Goal: Complete application form

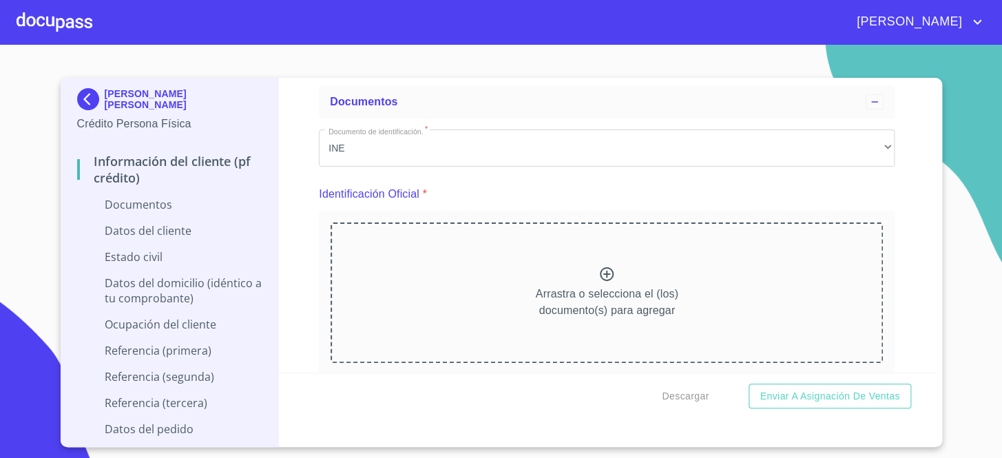
scroll to position [125, 0]
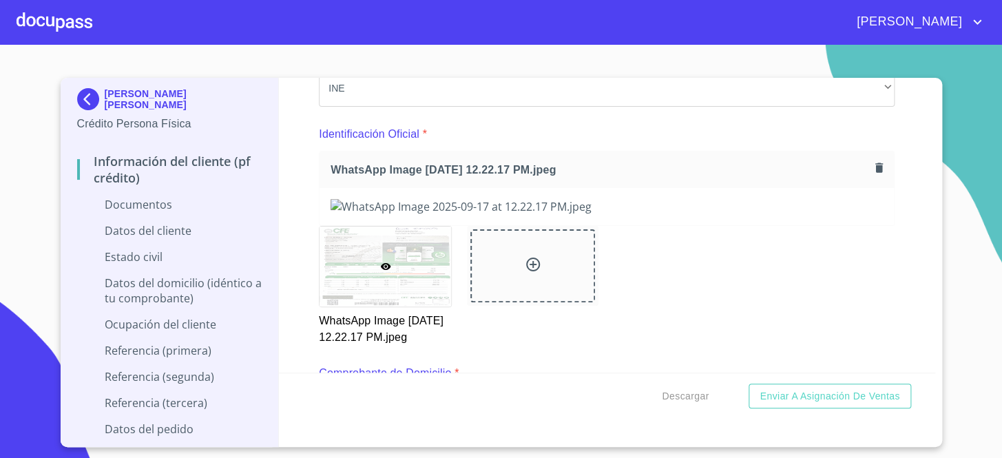
click at [692, 153] on div "WhatsApp Image [DATE] 12.22.17 PM.jpeg" at bounding box center [606, 169] width 574 height 36
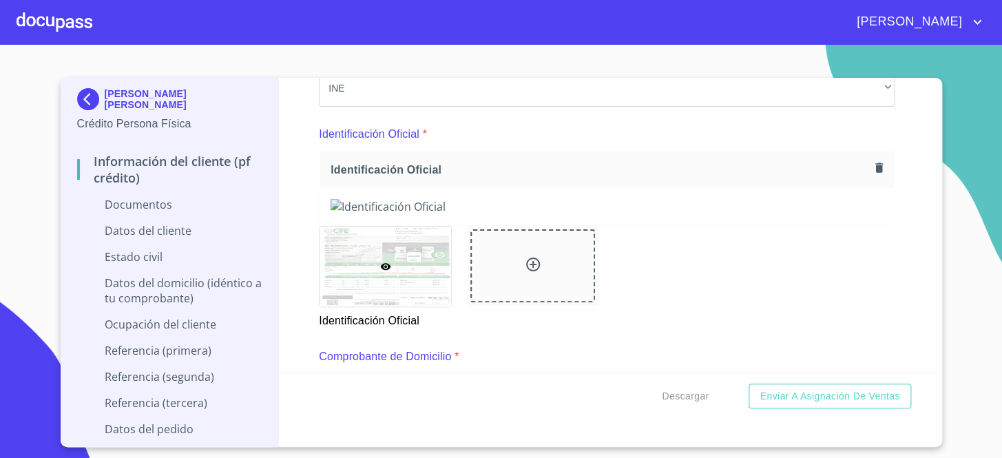
click at [876, 171] on button "button" at bounding box center [878, 167] width 19 height 19
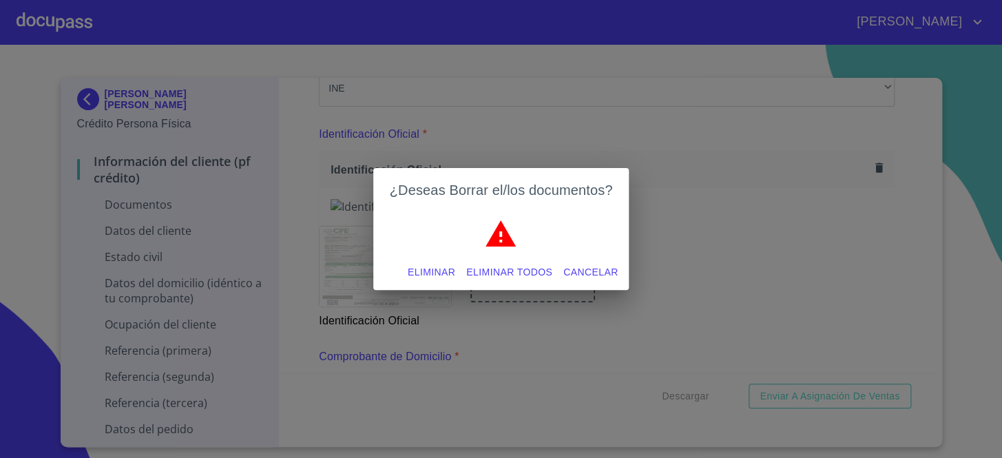
click at [433, 267] on span "Eliminar" at bounding box center [430, 272] width 47 height 17
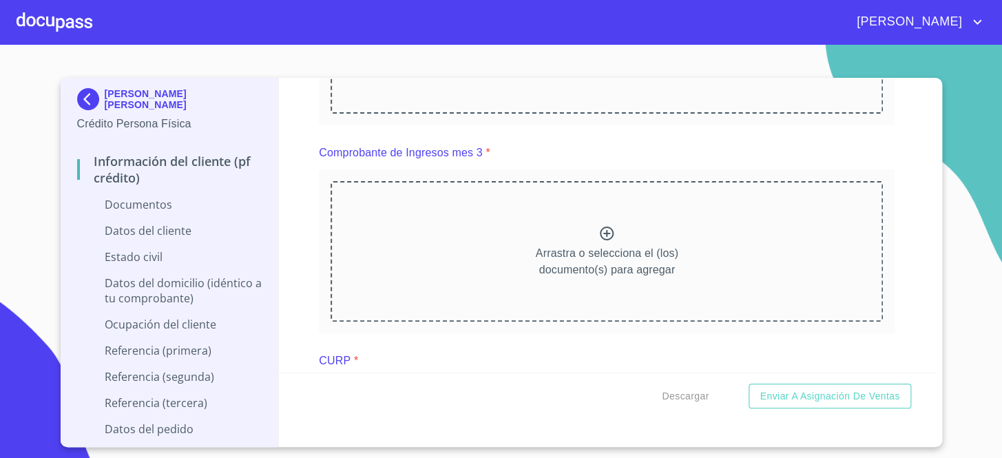
scroll to position [1126, 0]
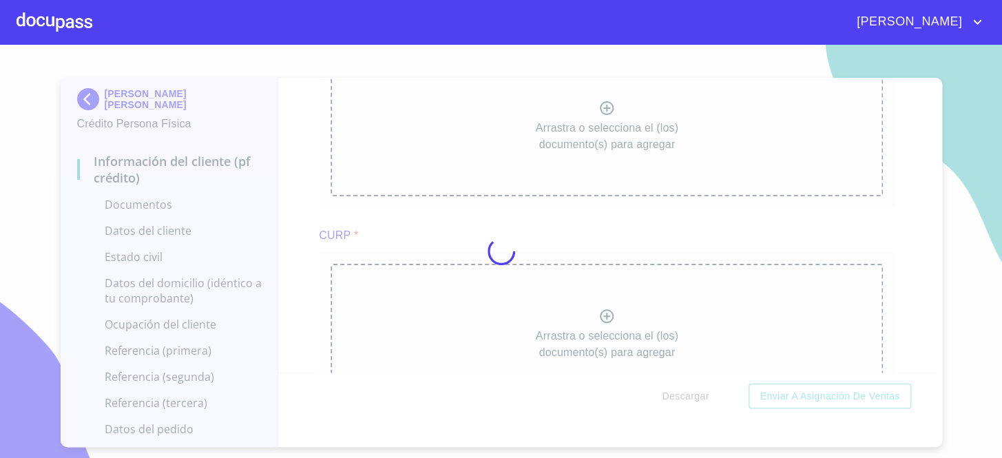
click at [613, 277] on div at bounding box center [501, 251] width 1002 height 413
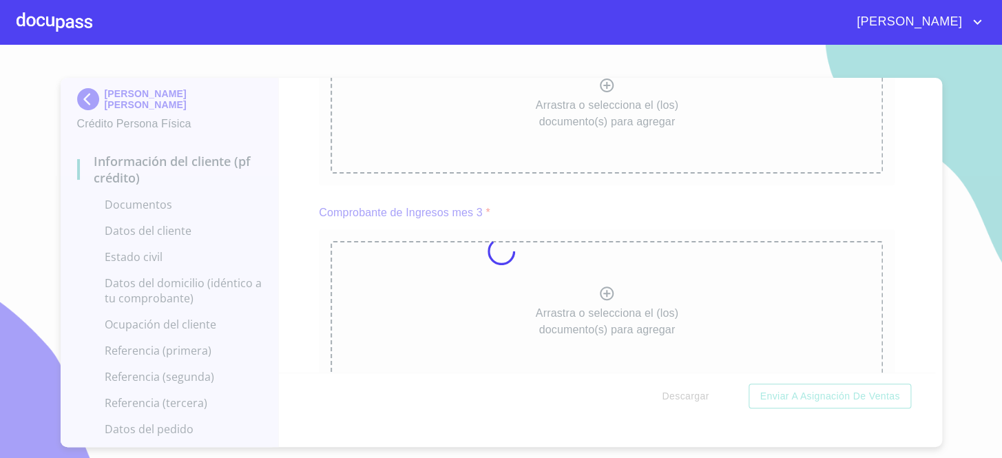
scroll to position [0, 0]
click at [812, 124] on div at bounding box center [501, 251] width 1002 height 413
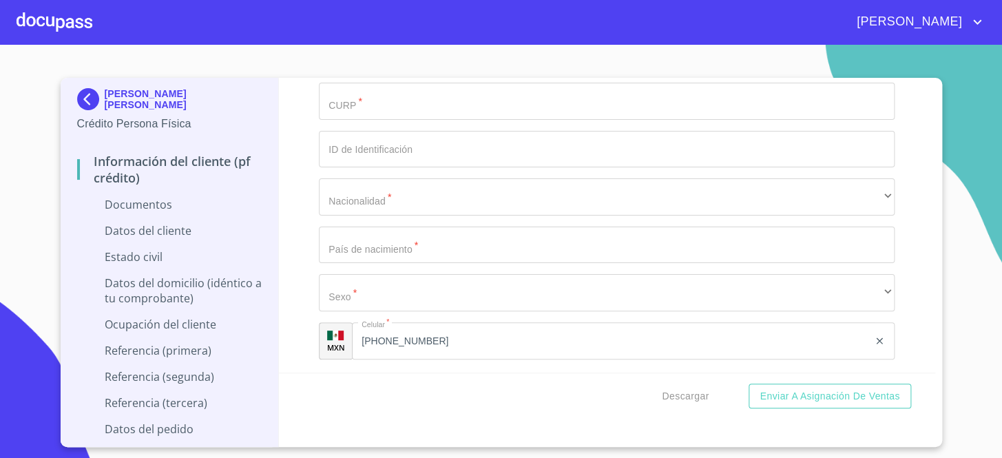
scroll to position [3066, 0]
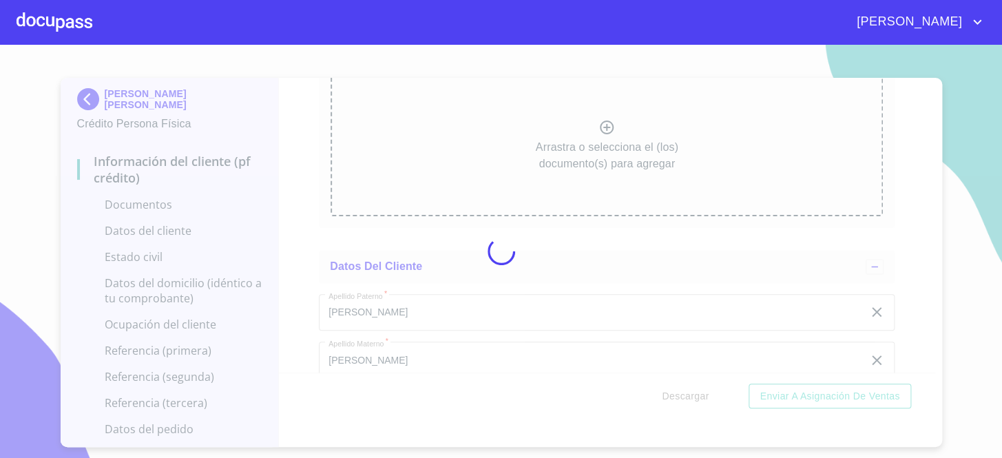
click at [650, 165] on div at bounding box center [501, 251] width 1002 height 413
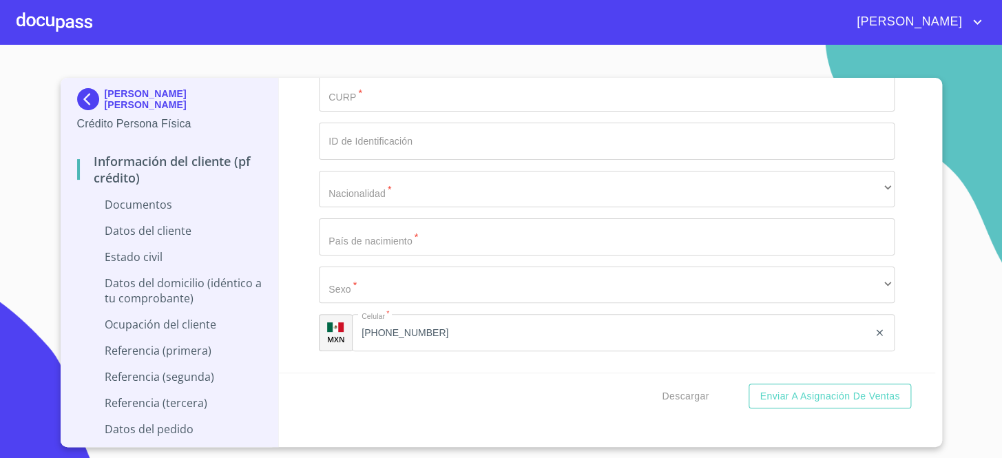
scroll to position [3629, 0]
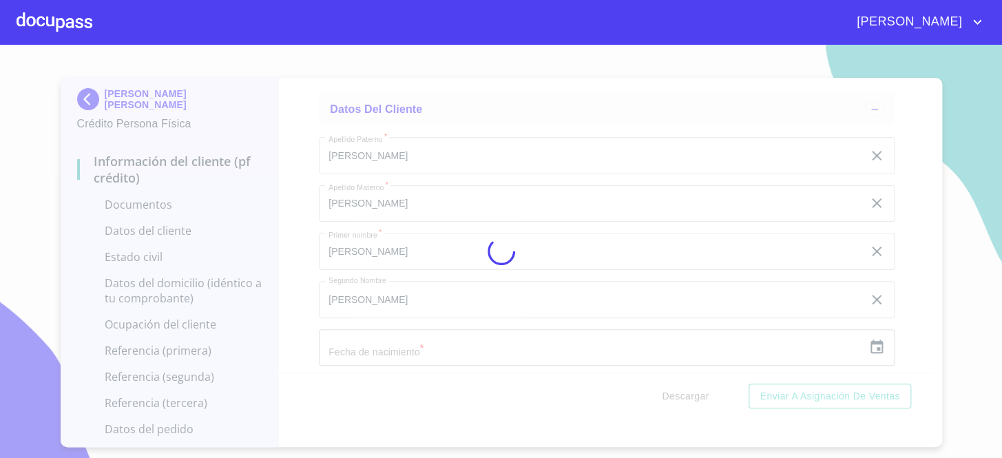
click at [674, 167] on div at bounding box center [501, 251] width 1002 height 413
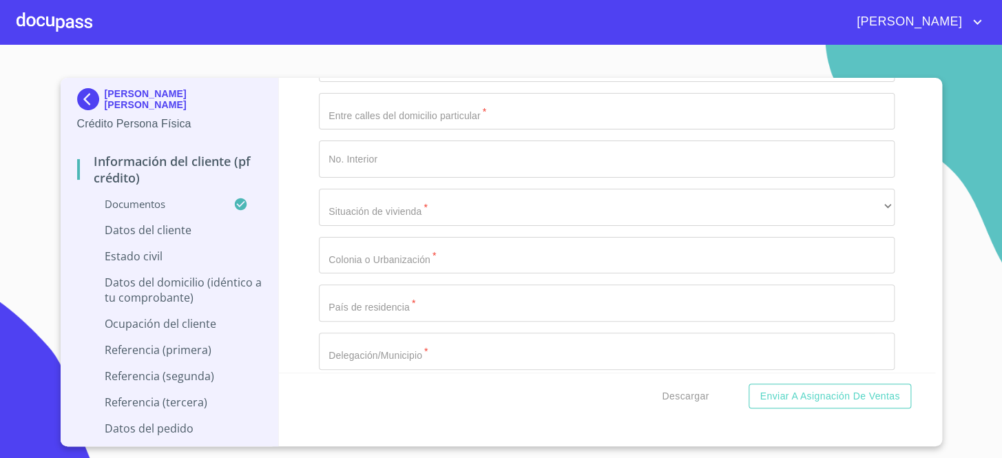
scroll to position [4505, 0]
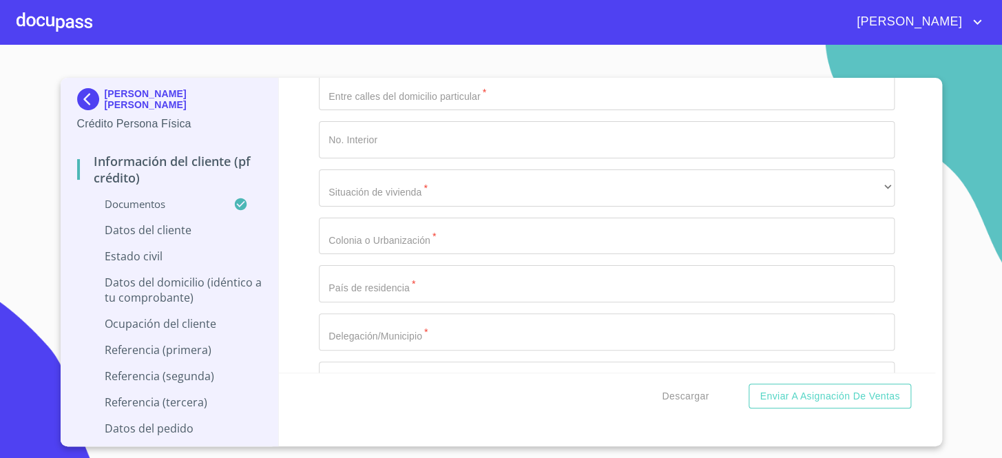
drag, startPoint x: 871, startPoint y: 248, endPoint x: 306, endPoint y: 183, distance: 568.9
click at [308, 176] on div "Información del cliente (PF crédito) Documentos Documento de identificación.   …" at bounding box center [607, 225] width 656 height 295
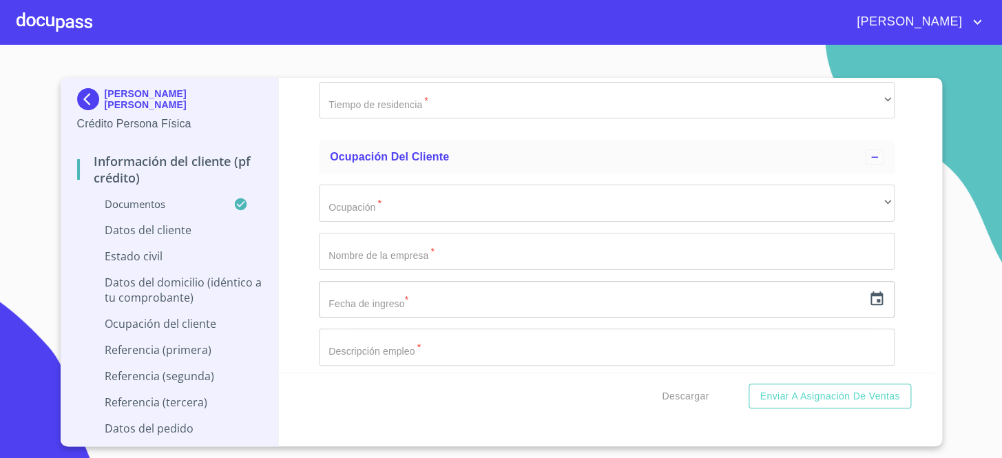
scroll to position [4756, 0]
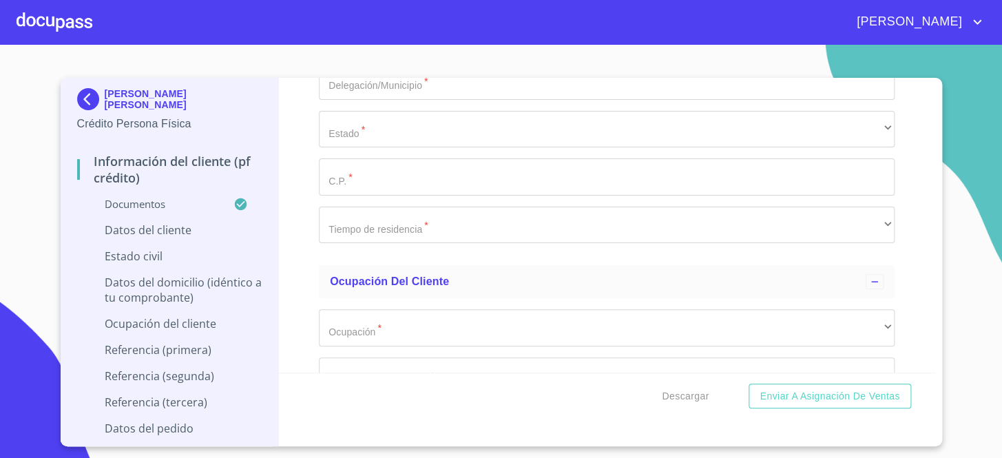
type input "1410785761"
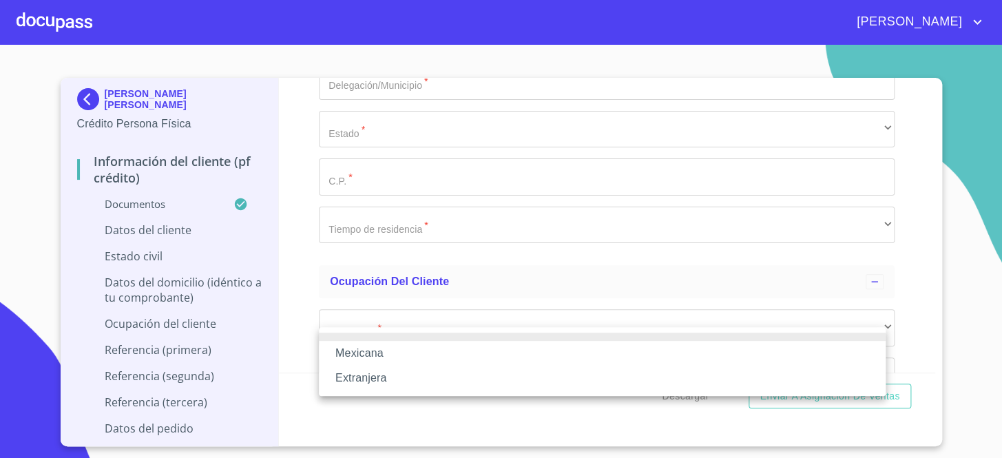
click at [387, 348] on li "Mexicana" at bounding box center [602, 353] width 566 height 25
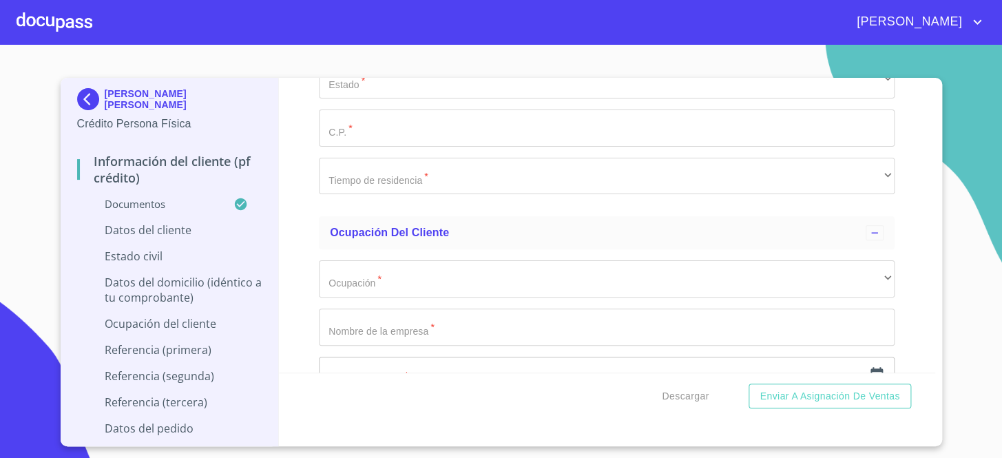
scroll to position [4880, 0]
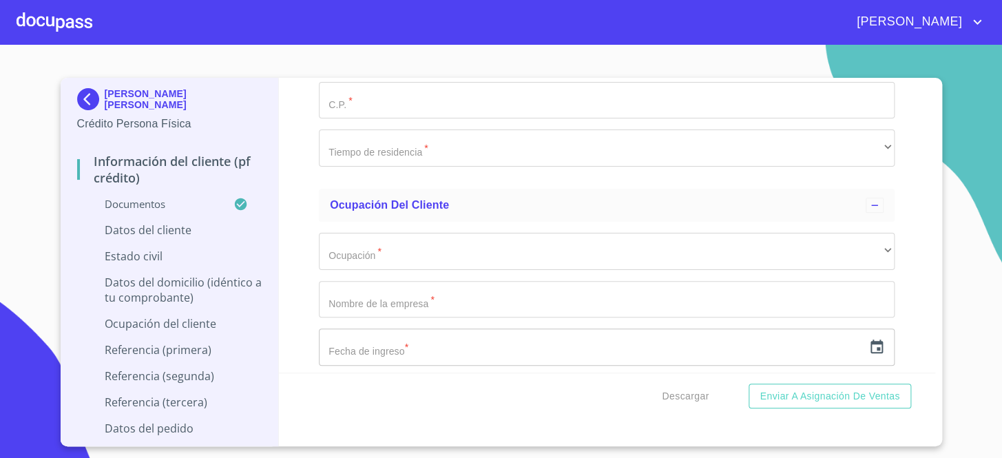
type input "S"
type input "[GEOGRAPHIC_DATA]"
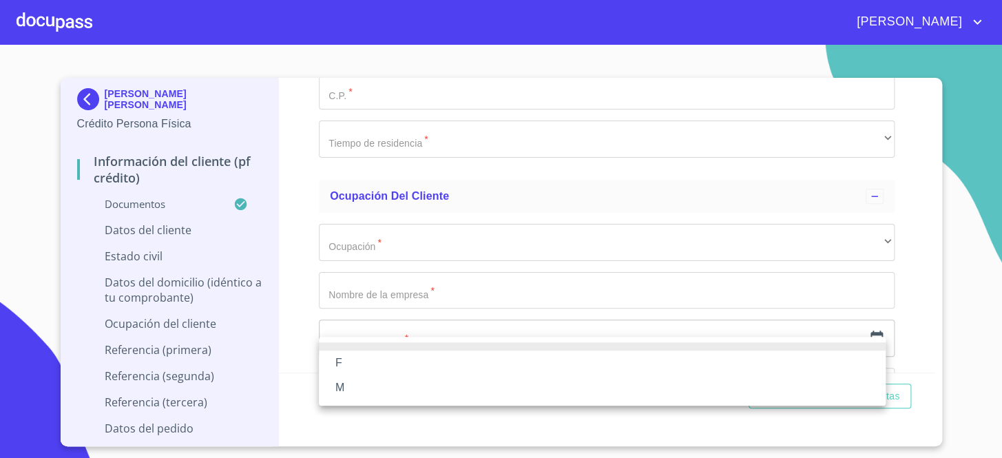
click at [359, 352] on li "F" at bounding box center [602, 362] width 566 height 25
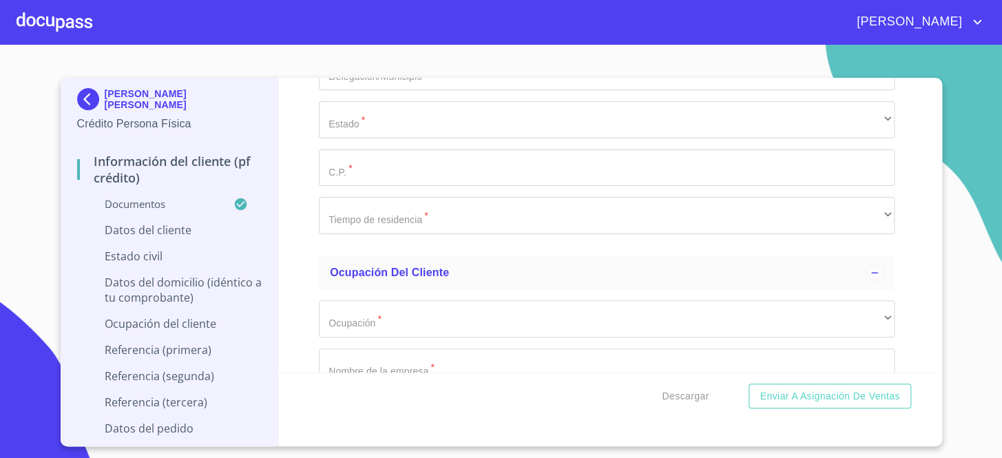
scroll to position [4701, 0]
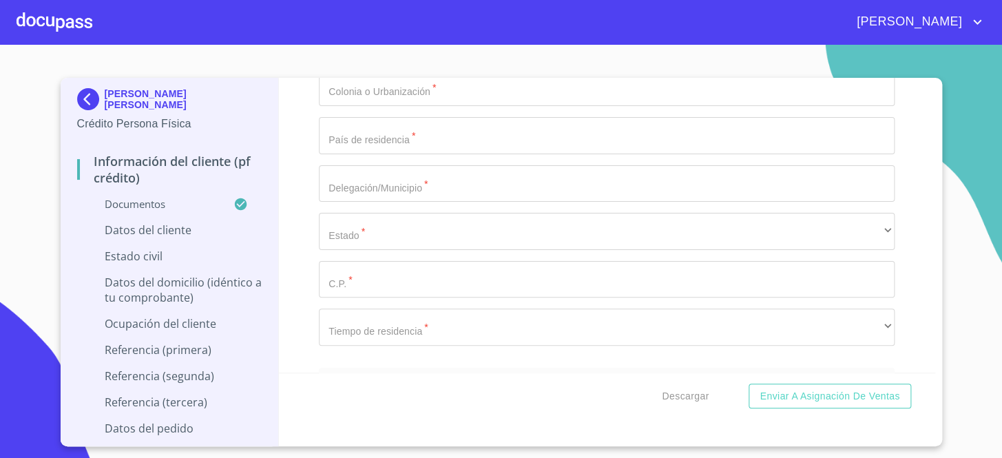
paste input "RORD760409MJCDDL06"
type input "RORD760409MJCDDL06"
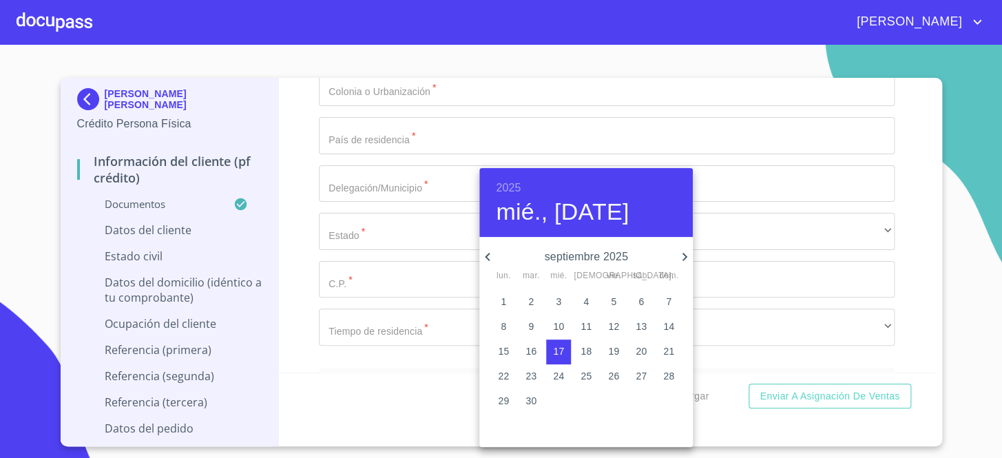
click at [487, 257] on icon "button" at bounding box center [487, 257] width 5 height 8
click at [487, 254] on icon "button" at bounding box center [487, 256] width 17 height 17
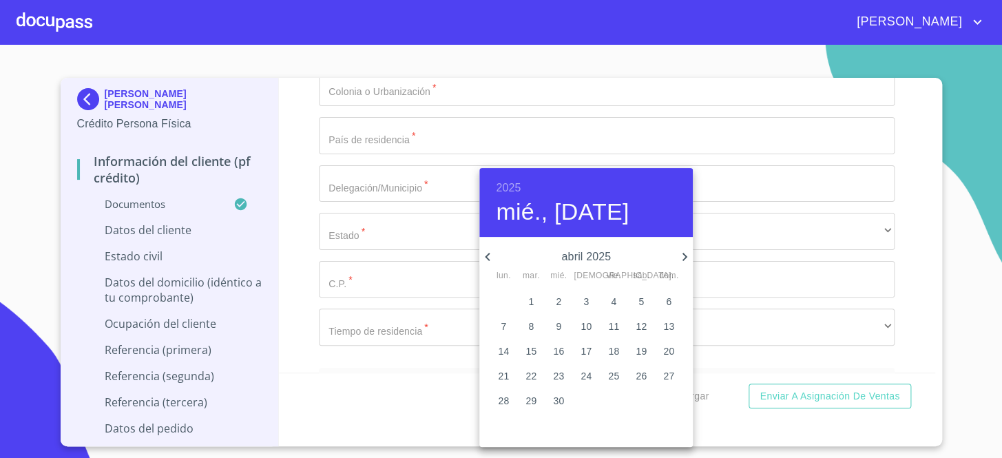
drag, startPoint x: 551, startPoint y: 328, endPoint x: 559, endPoint y: 325, distance: 8.7
click at [551, 327] on span "9" at bounding box center [558, 326] width 25 height 14
click at [515, 186] on h6 "2025" at bounding box center [508, 187] width 25 height 19
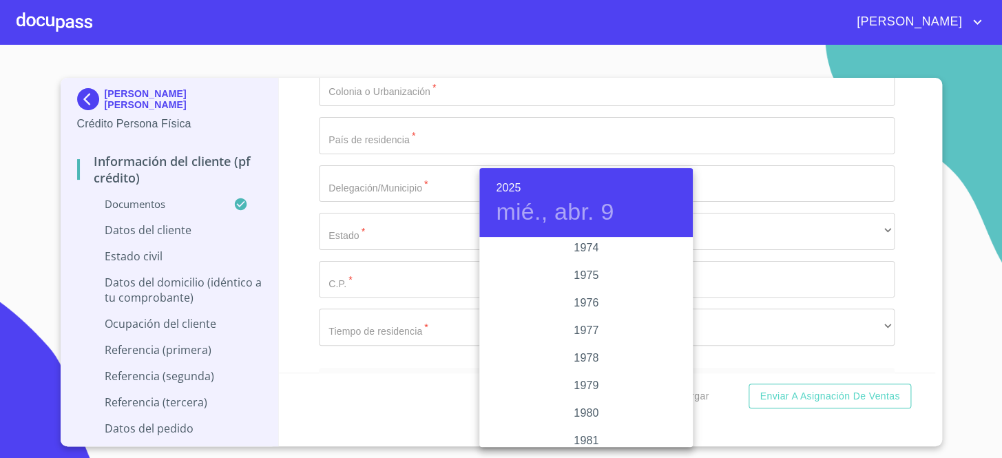
scroll to position [1294, 0]
click at [577, 353] on div "1976" at bounding box center [585, 363] width 213 height 28
type input "9 de abr. de 1976"
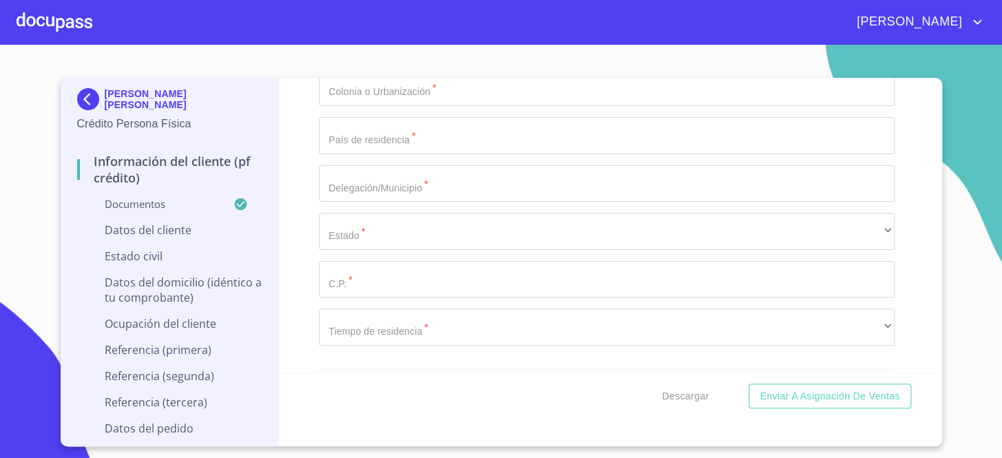
paste input "RORD760409"
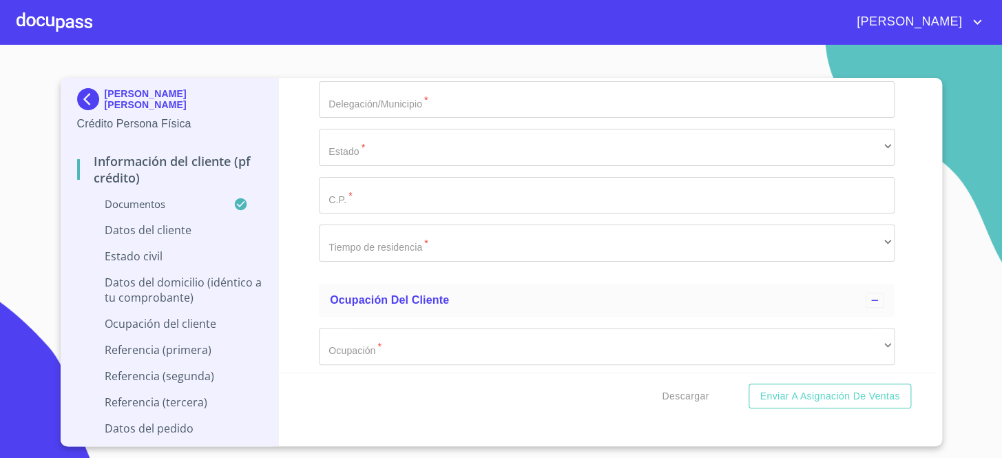
scroll to position [4952, 0]
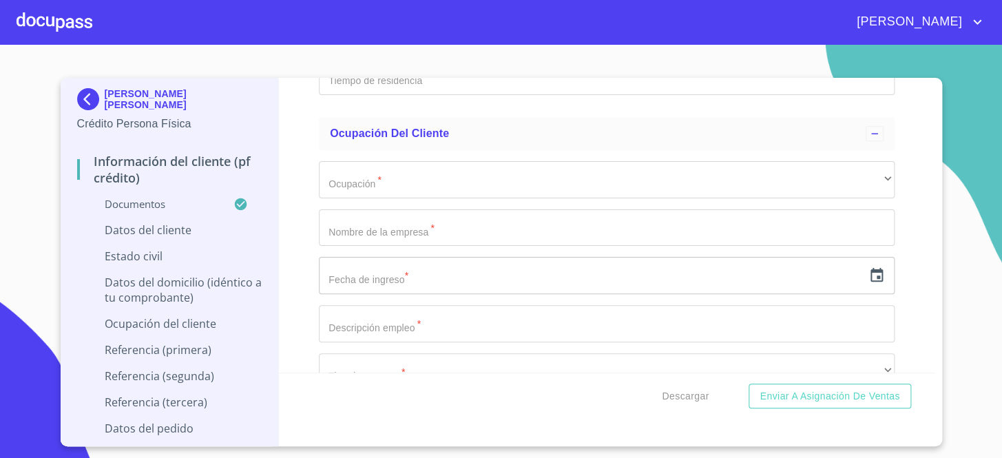
type input "RORD760409AKA"
click at [279, 202] on div "Información del cliente (PF crédito) Documentos Documento de identificación.   …" at bounding box center [607, 225] width 656 height 295
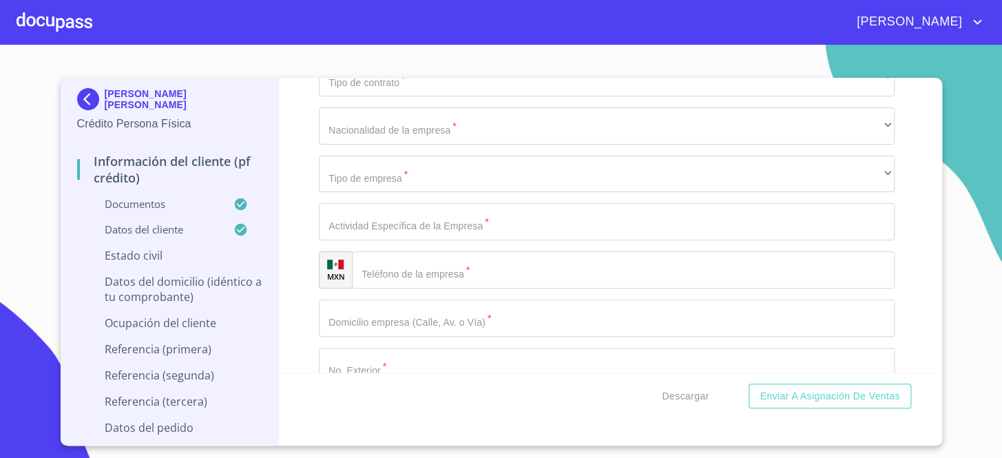
scroll to position [5202, 0]
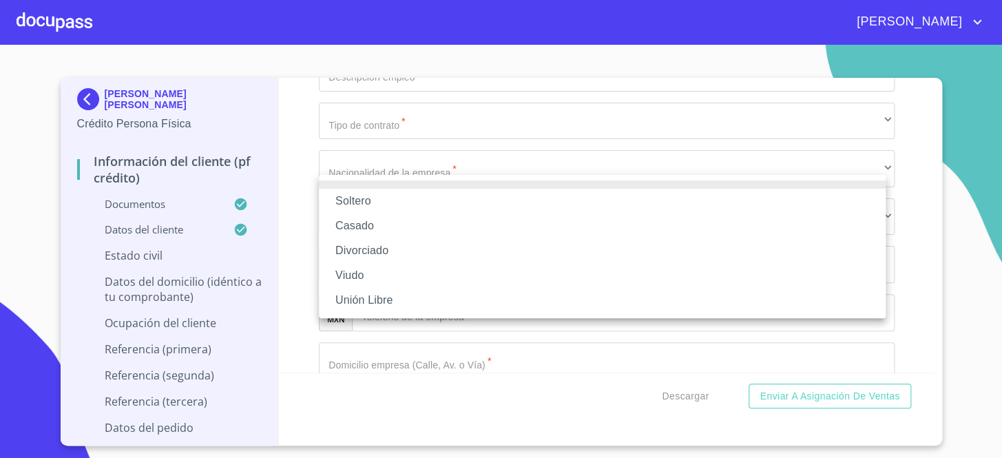
click at [385, 199] on li "Soltero" at bounding box center [602, 201] width 566 height 25
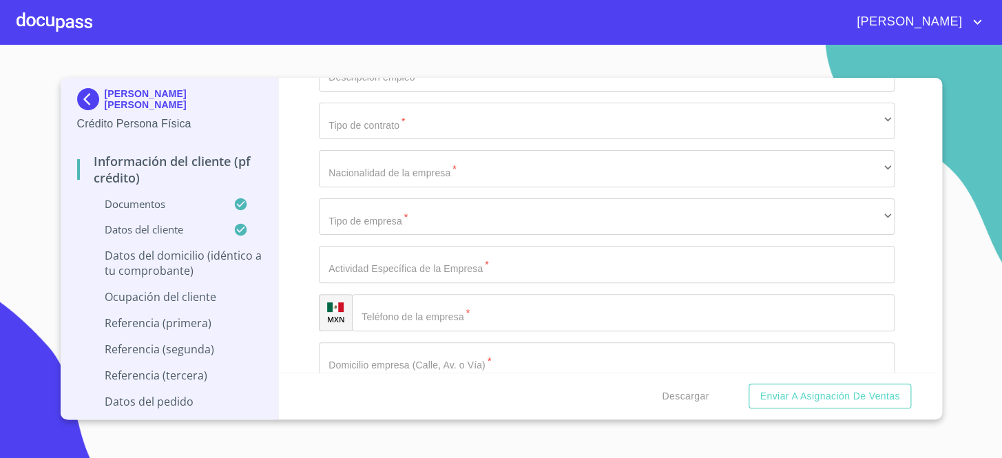
type input "[PERSON_NAME] [PERSON_NAME]"
type input "83"
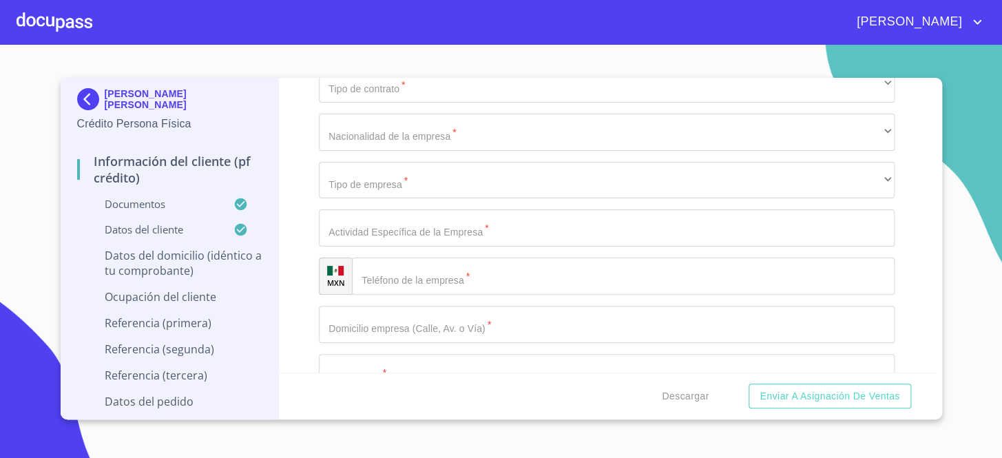
type input "REVOLUCION"
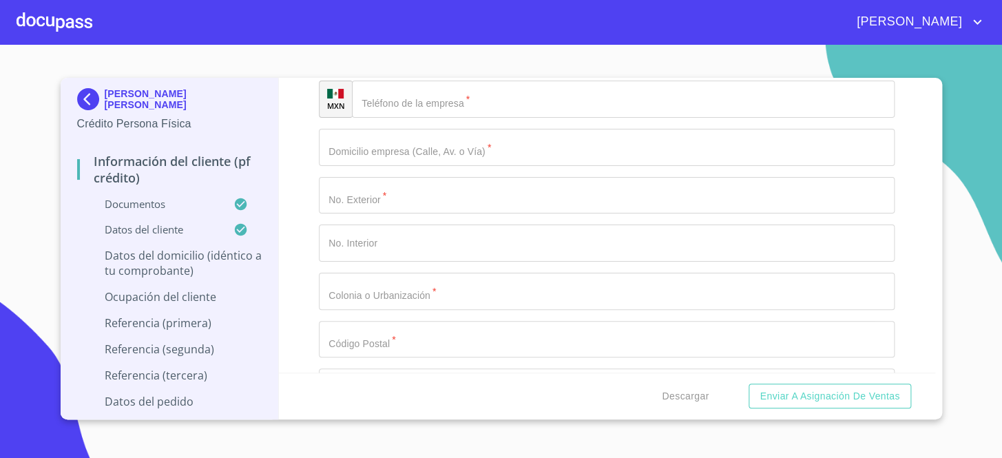
type input "B"
type input "$2,500,000"
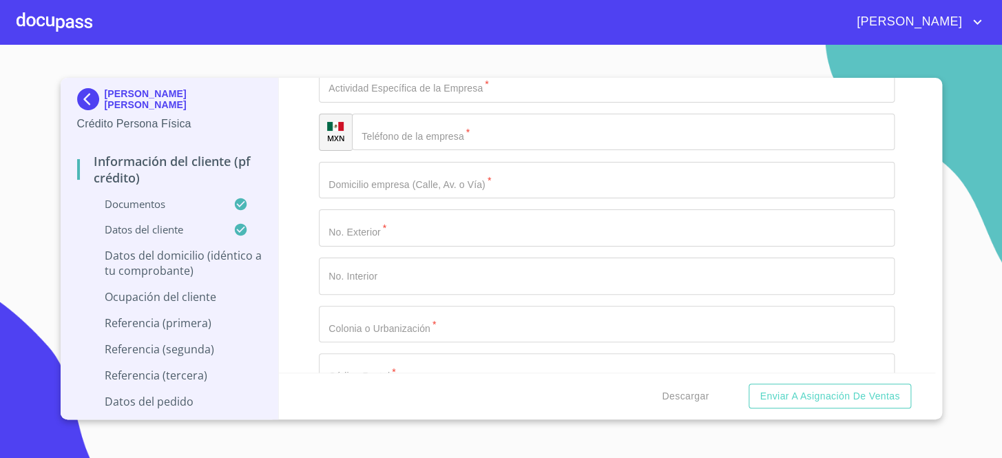
type input "[GEOGRAPHIC_DATA]"
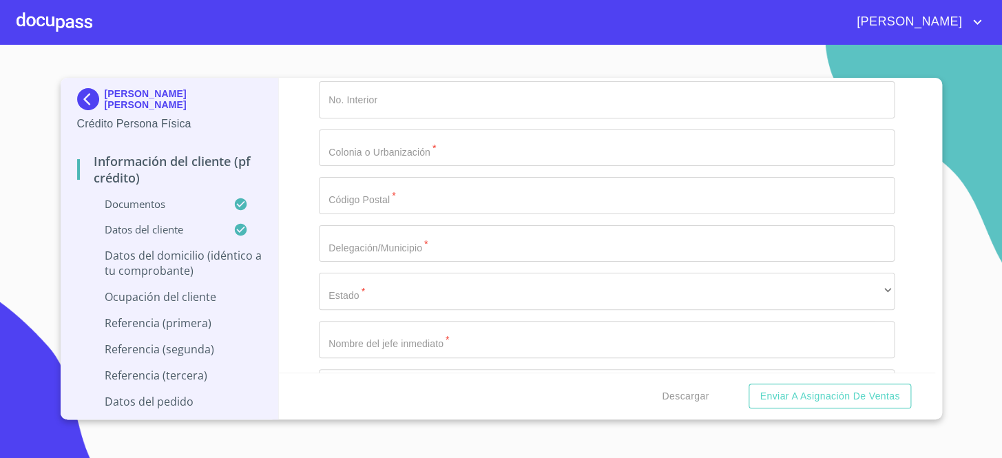
type input "[GEOGRAPHIC_DATA]"
type input "CHAPALA"
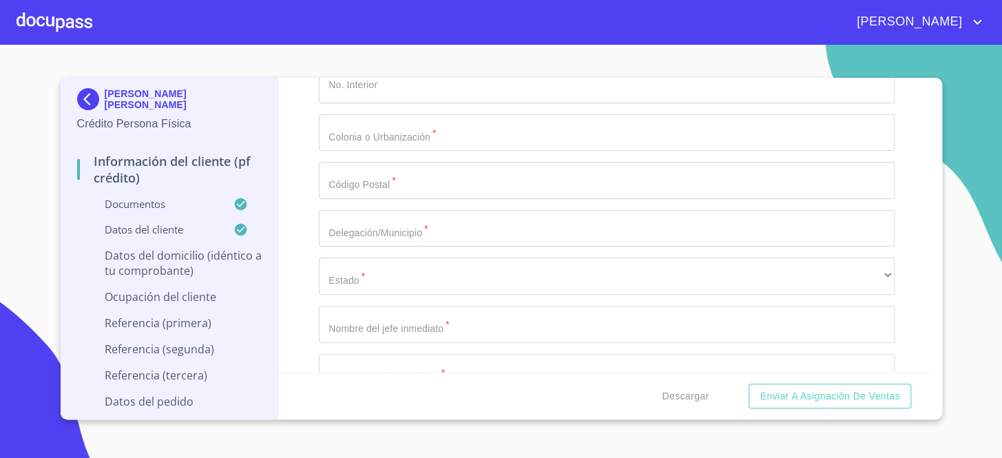
type input "45920"
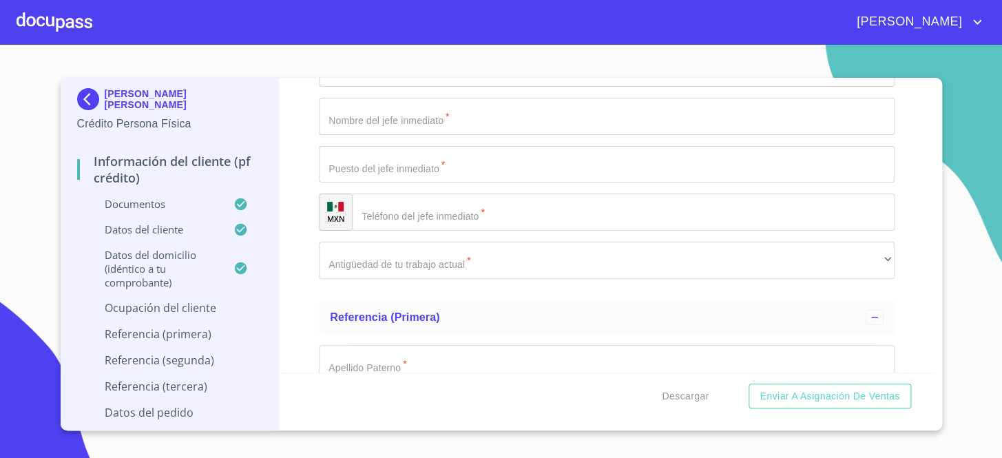
scroll to position [5924, 0]
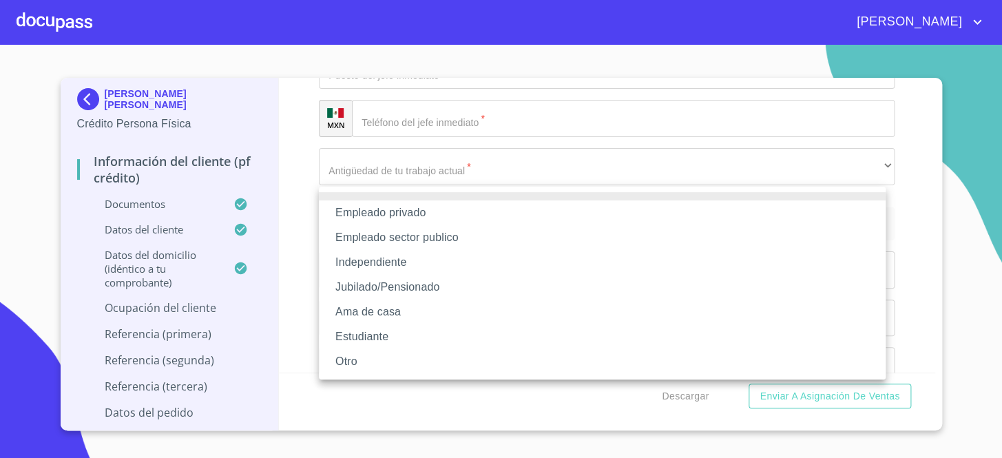
click at [406, 269] on li "Independiente" at bounding box center [602, 262] width 566 height 25
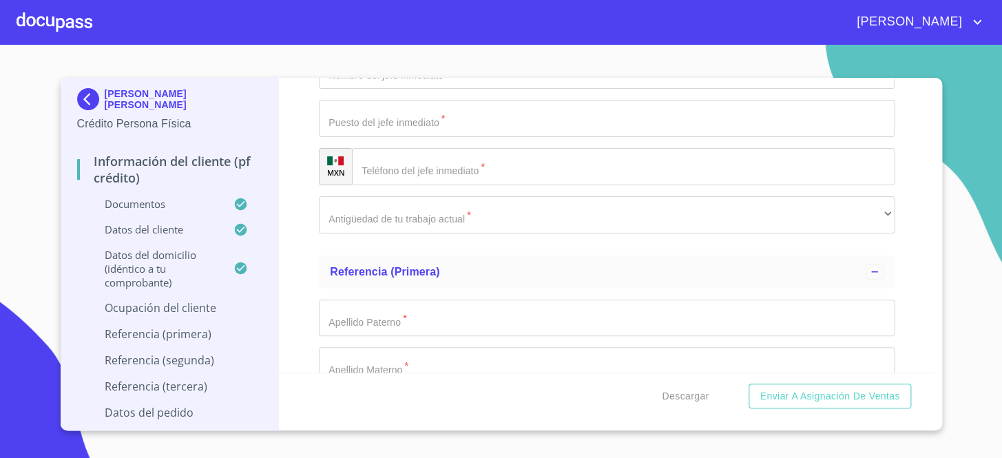
type input "[PERSON_NAME] [PERSON_NAME]"
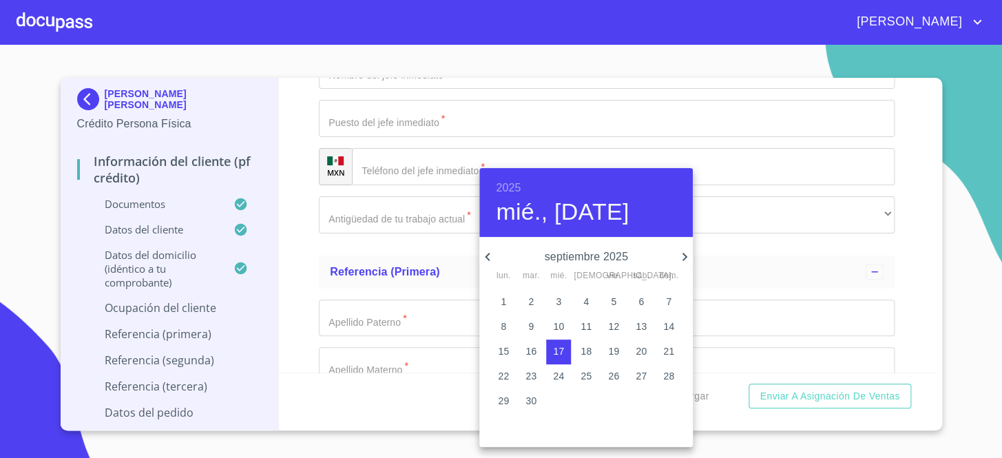
click at [516, 187] on h6 "2025" at bounding box center [508, 187] width 25 height 19
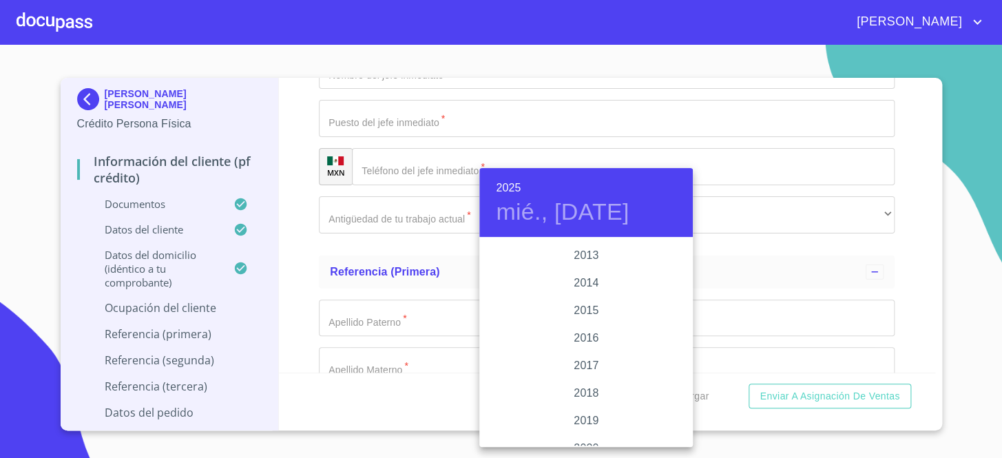
scroll to position [2295, 0]
click at [585, 284] on div "2010" at bounding box center [585, 298] width 213 height 28
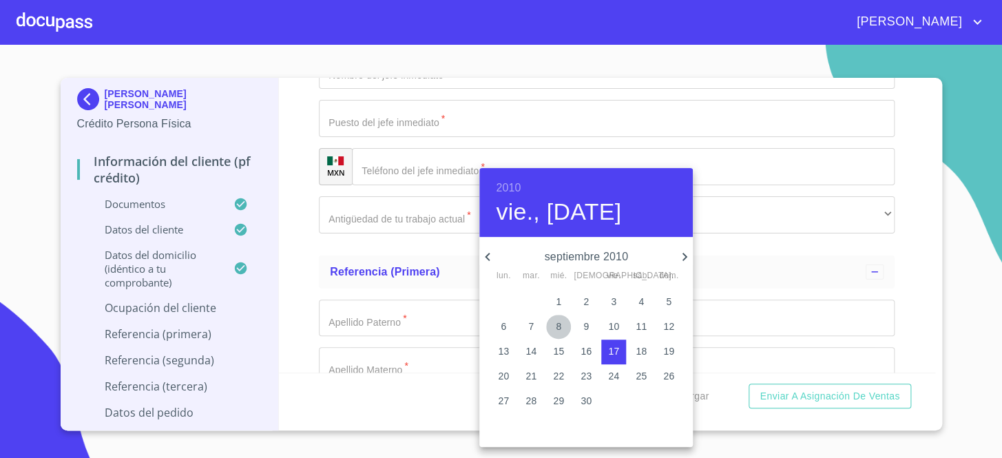
click at [558, 331] on p "8" at bounding box center [558, 326] width 6 height 14
type input "8 de sep. de 2010"
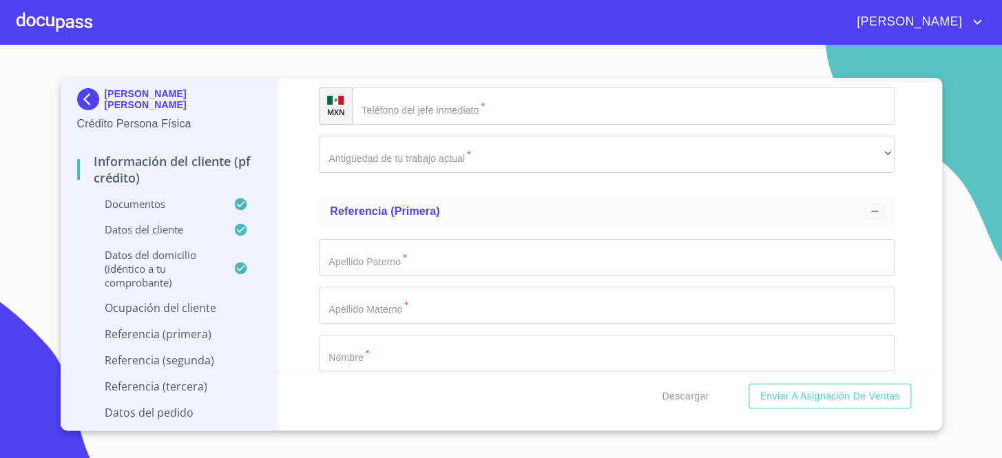
scroll to position [6049, 0]
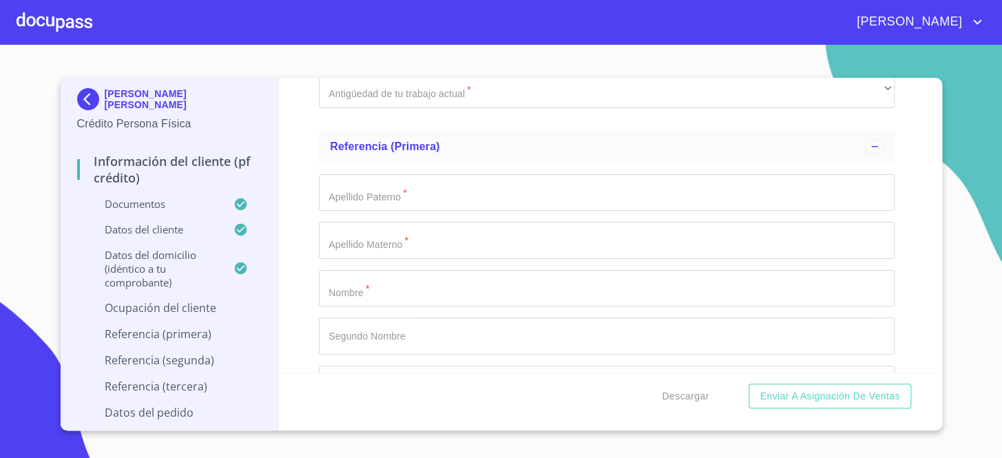
type input "A"
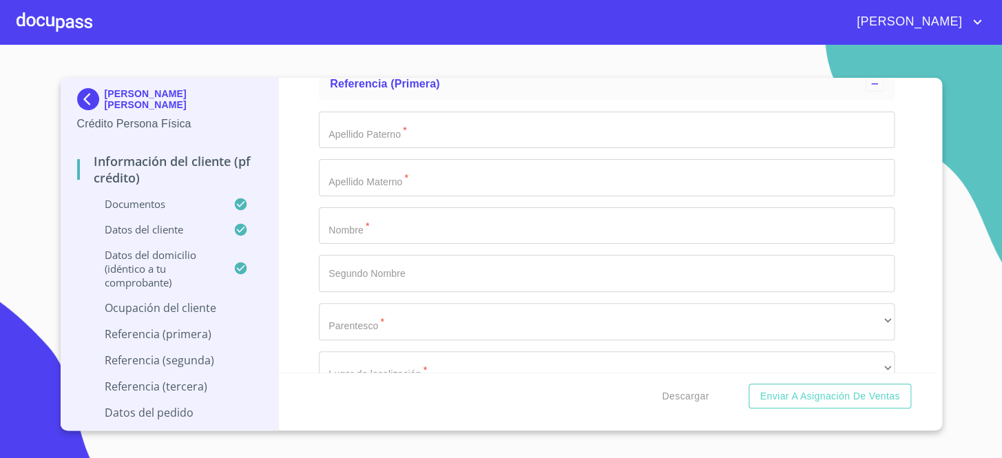
type input "LIMPIADORA DOMESTICA"
type input "35000"
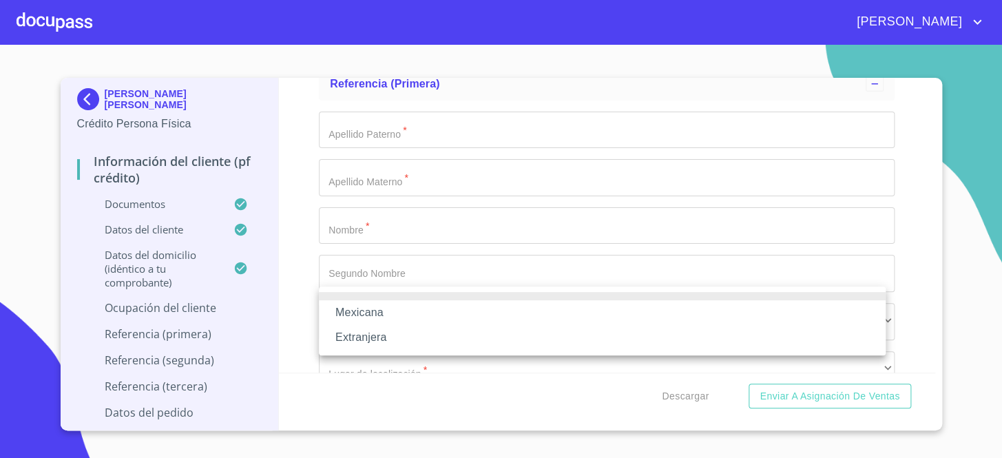
click at [426, 303] on li "Mexicana" at bounding box center [602, 312] width 566 height 25
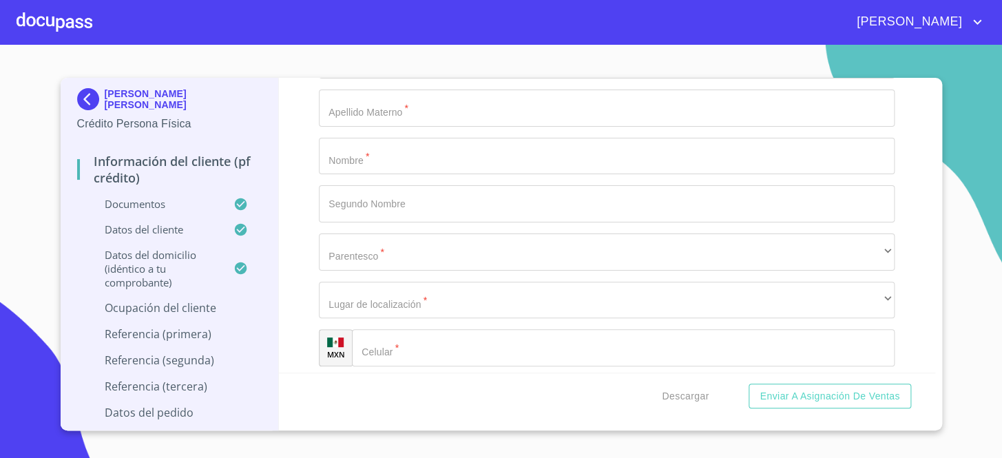
scroll to position [6299, 0]
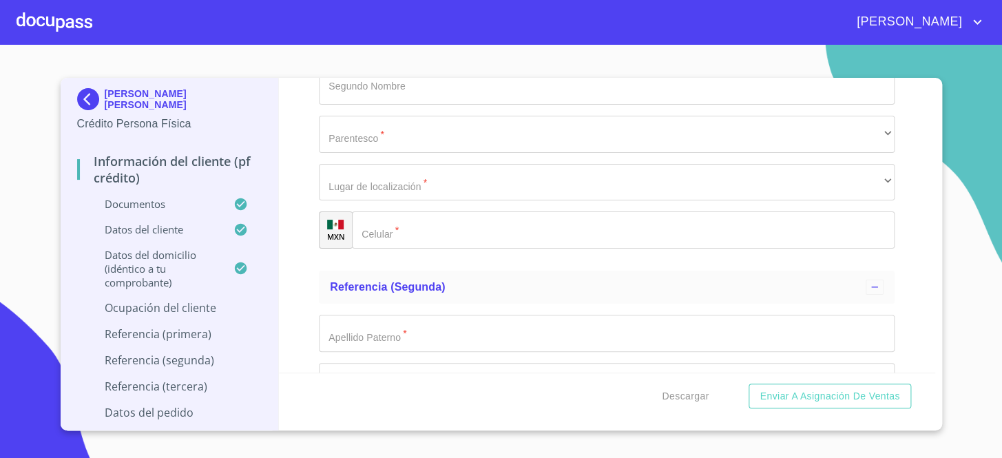
type input "SERVICIOS LIMPIEZA DOMESTICA"
type input "[PHONE_NUMBER]"
type input "[PERSON_NAME] [PERSON_NAME]"
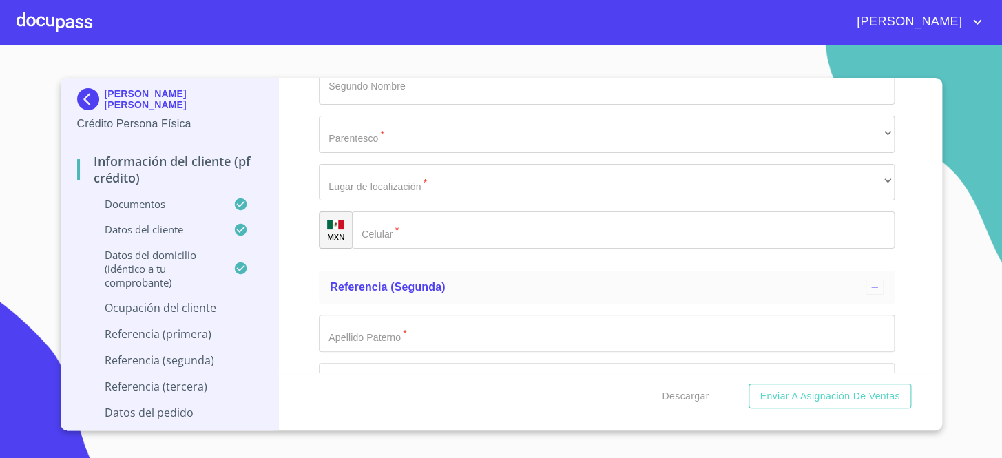
scroll to position [6300, 0]
type input "83"
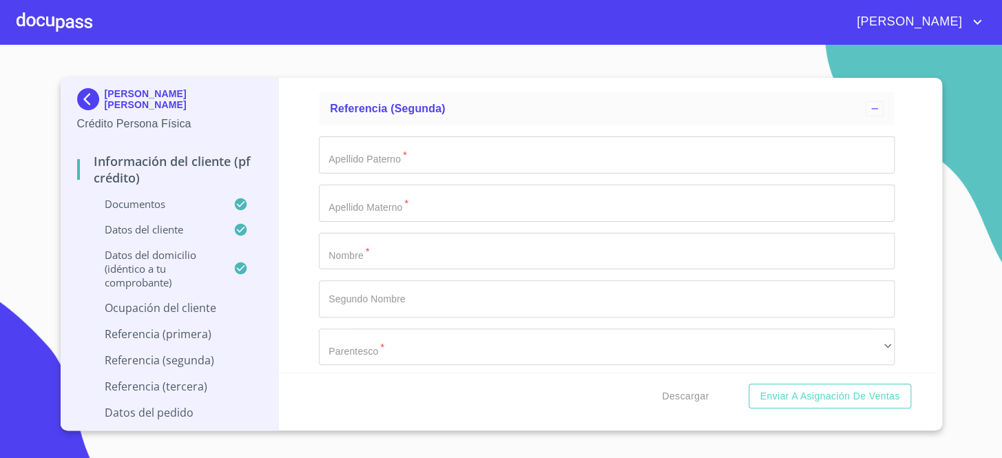
type input "AJIJIC"
type input "45920"
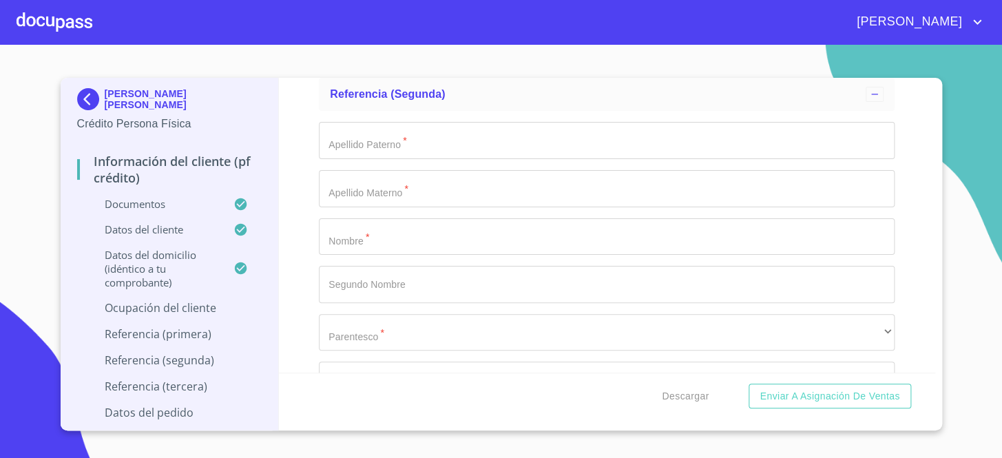
type input "CHAPALA"
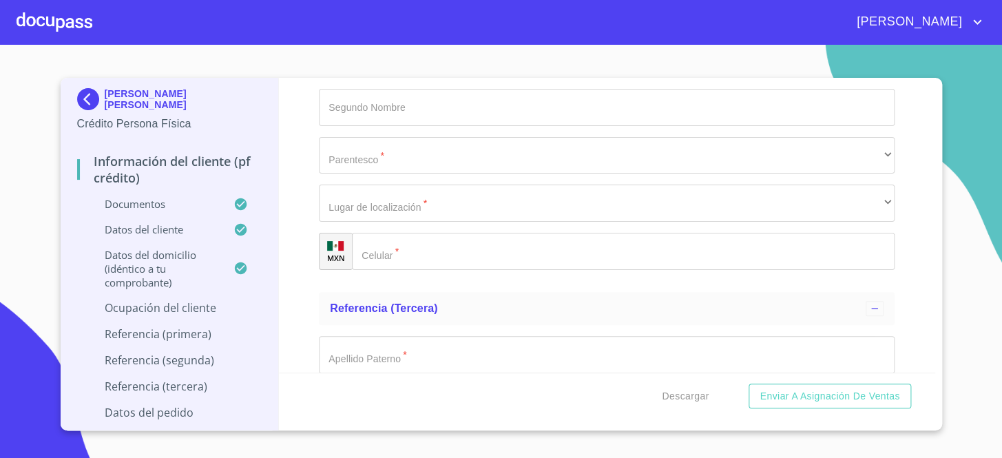
type input "ELLA MISMA"
type input "PROPIETARIA"
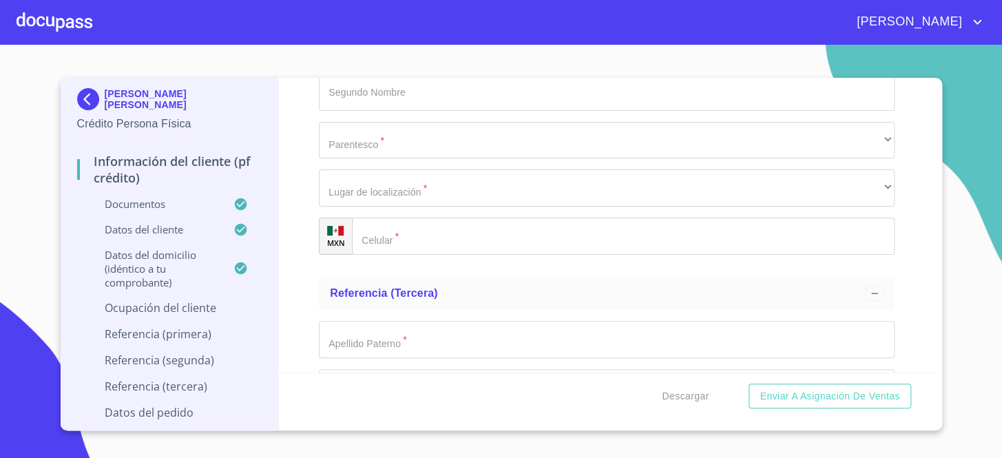
type input "[PHONE_NUMBER]"
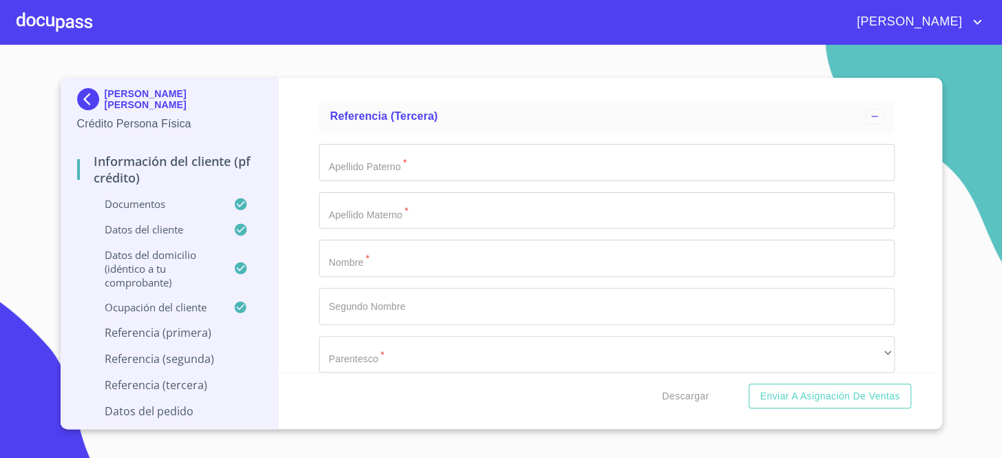
type input "[PERSON_NAME]"
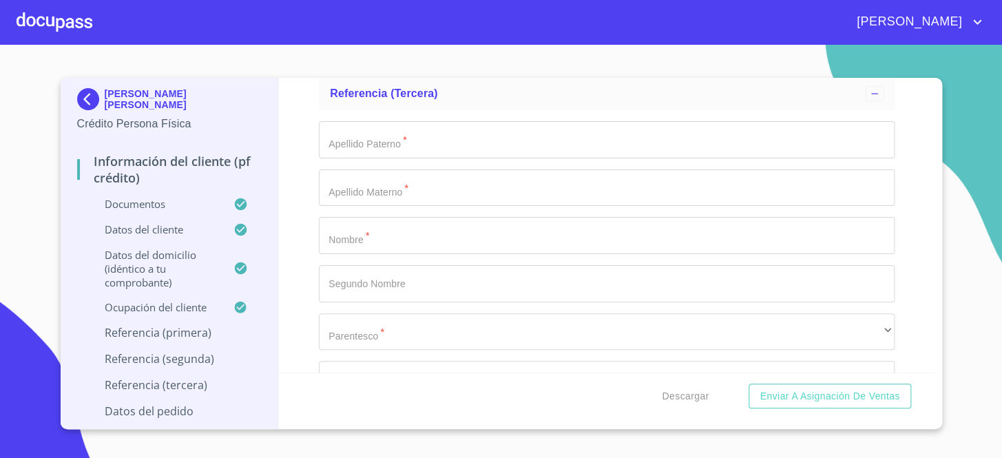
type input "[PERSON_NAME]"
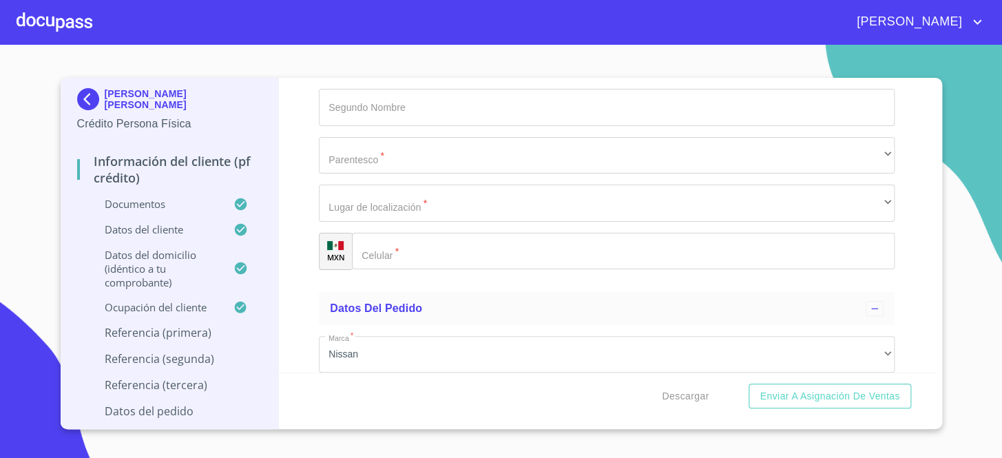
type input "[DEMOGRAPHIC_DATA]"
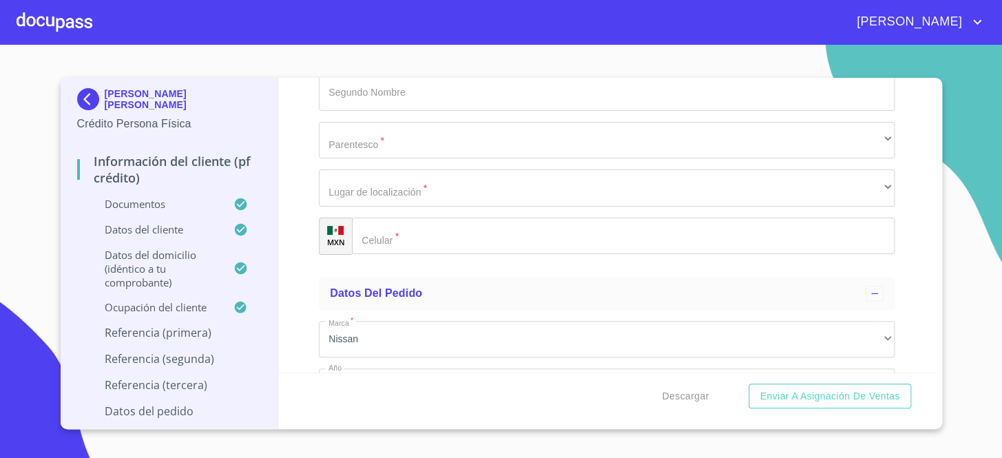
scroll to position [7251, 0]
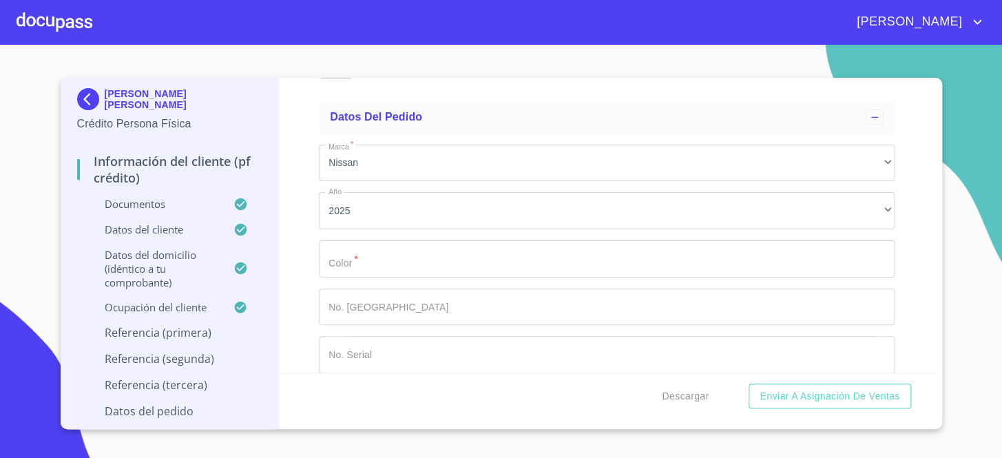
type input "[PHONE_NUMBER]"
type input "DE ARA"
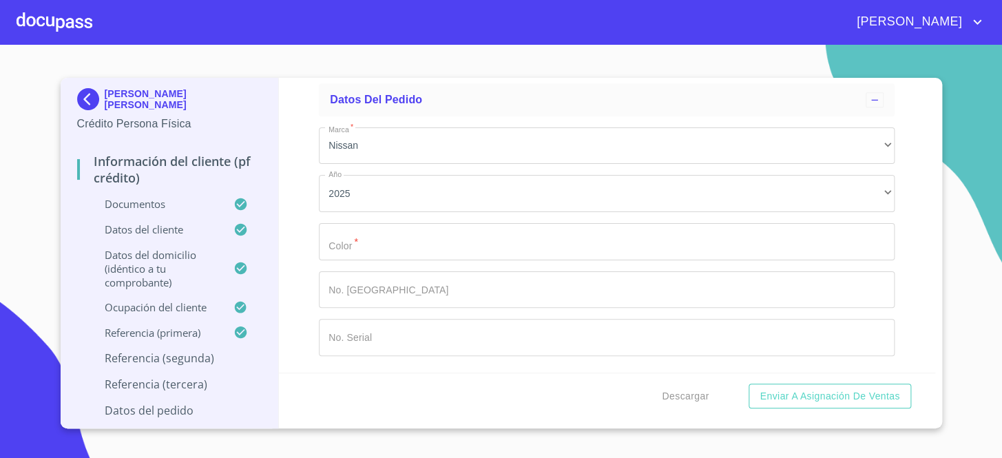
type input "IBARRA"
type input "[PERSON_NAME]"
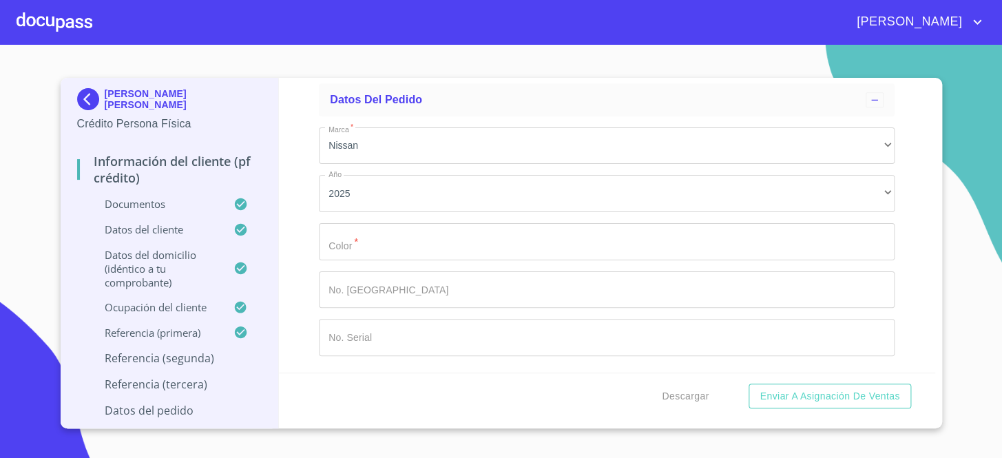
type input "[PHONE_NUMBER]"
type input "V"
type input "[PERSON_NAME]"
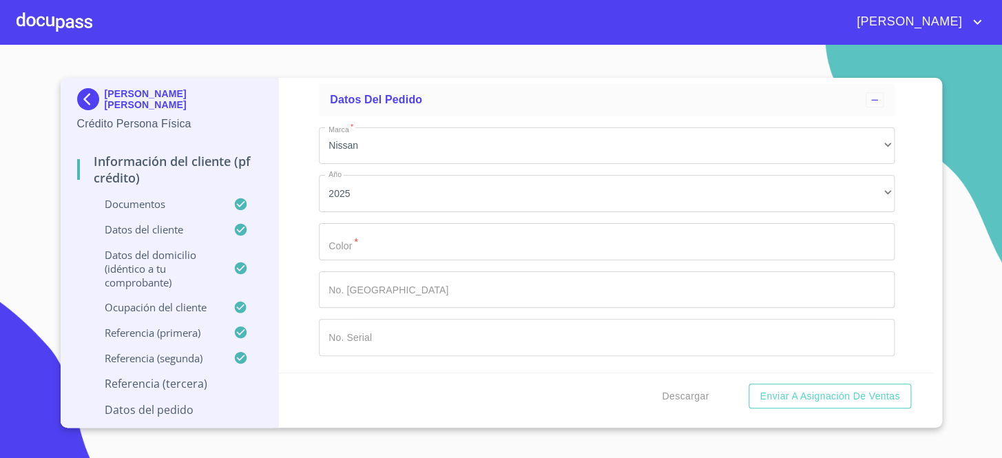
scroll to position [7840, 0]
type input "[PERSON_NAME]"
type input "[PHONE_NUMBER]"
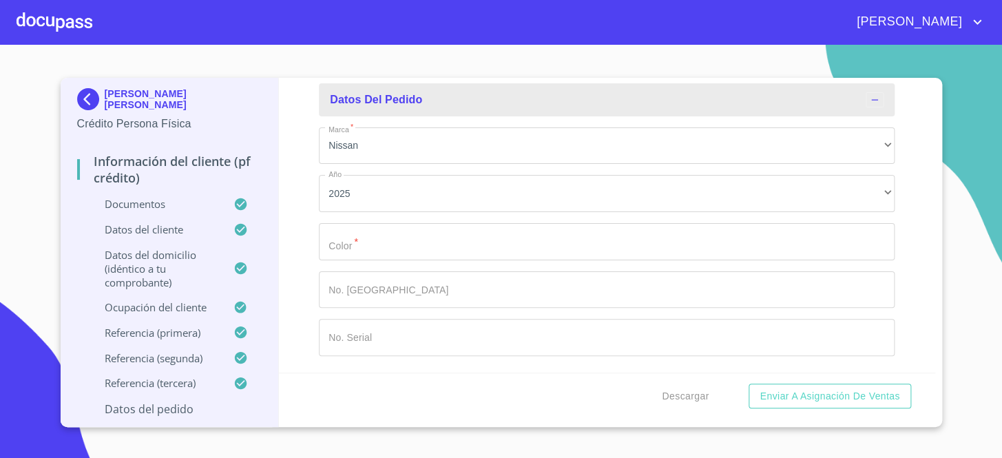
scroll to position [8215, 0]
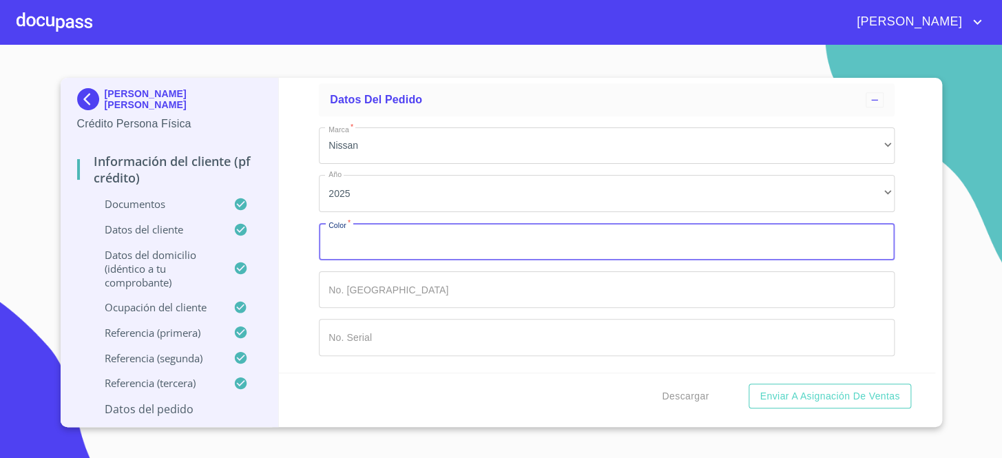
click at [350, 243] on input "Documento de identificación.   *" at bounding box center [606, 241] width 575 height 37
type input "GRIS"
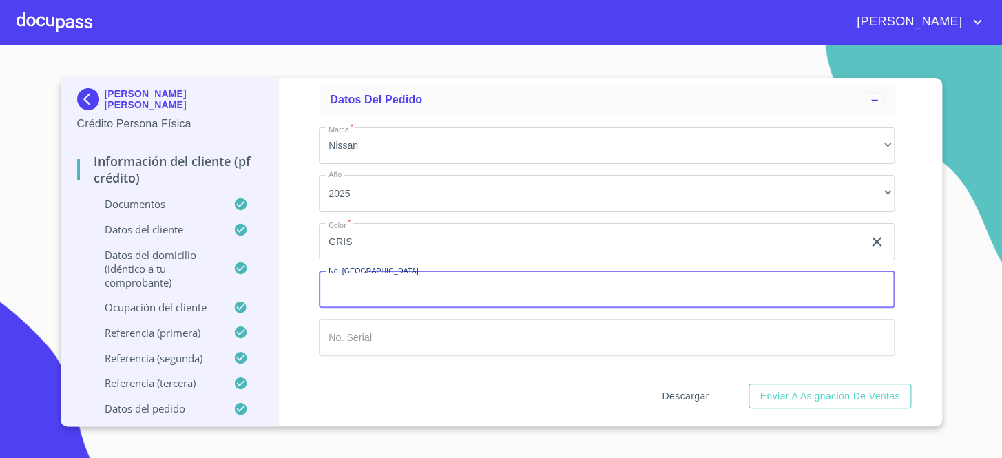
click at [701, 393] on span "Descargar" at bounding box center [684, 396] width 47 height 17
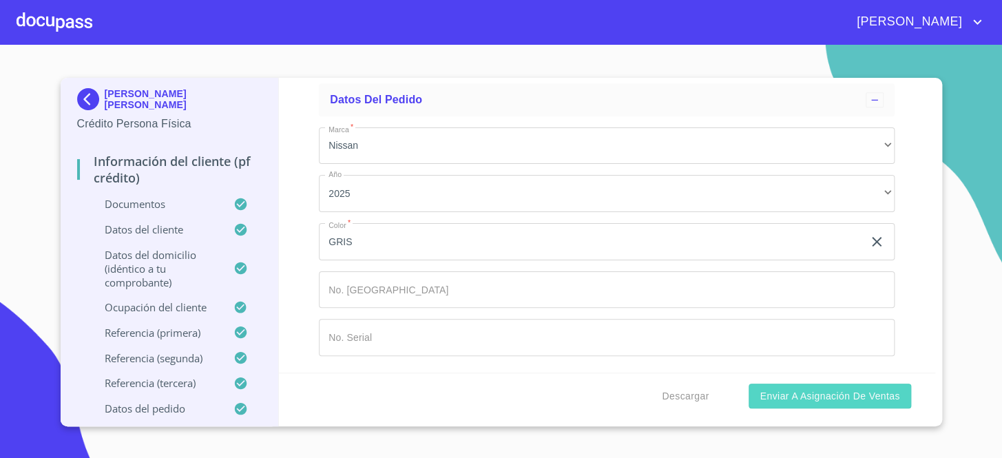
click at [849, 397] on span "Enviar a Asignación de Ventas" at bounding box center [829, 396] width 140 height 17
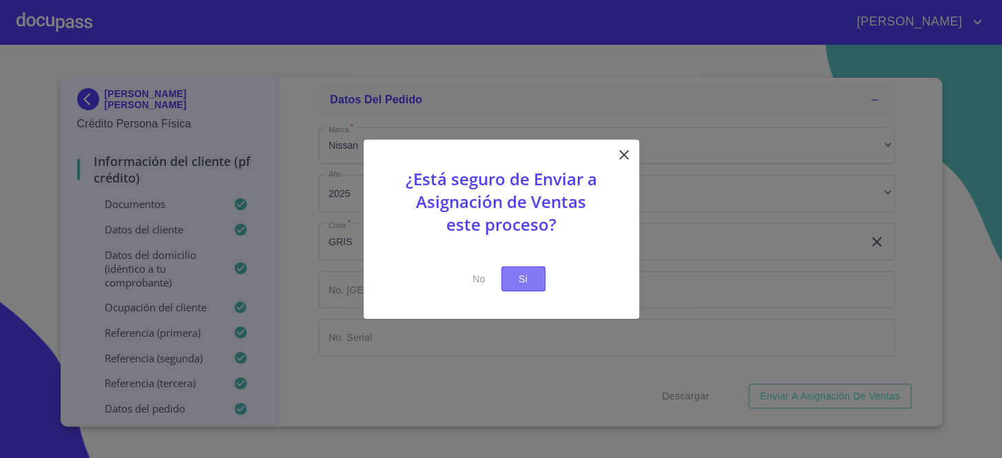
click at [521, 280] on span "Si" at bounding box center [523, 278] width 22 height 17
click at [513, 268] on button "Si" at bounding box center [523, 278] width 44 height 25
